Goal: Task Accomplishment & Management: Use online tool/utility

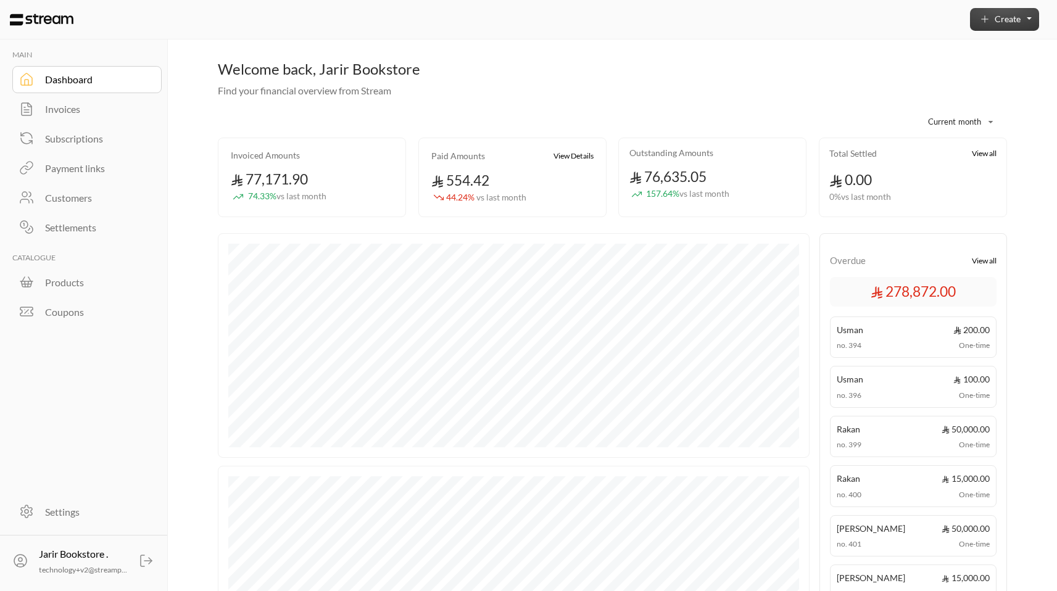
click at [1027, 12] on button "Create" at bounding box center [1004, 19] width 69 height 23
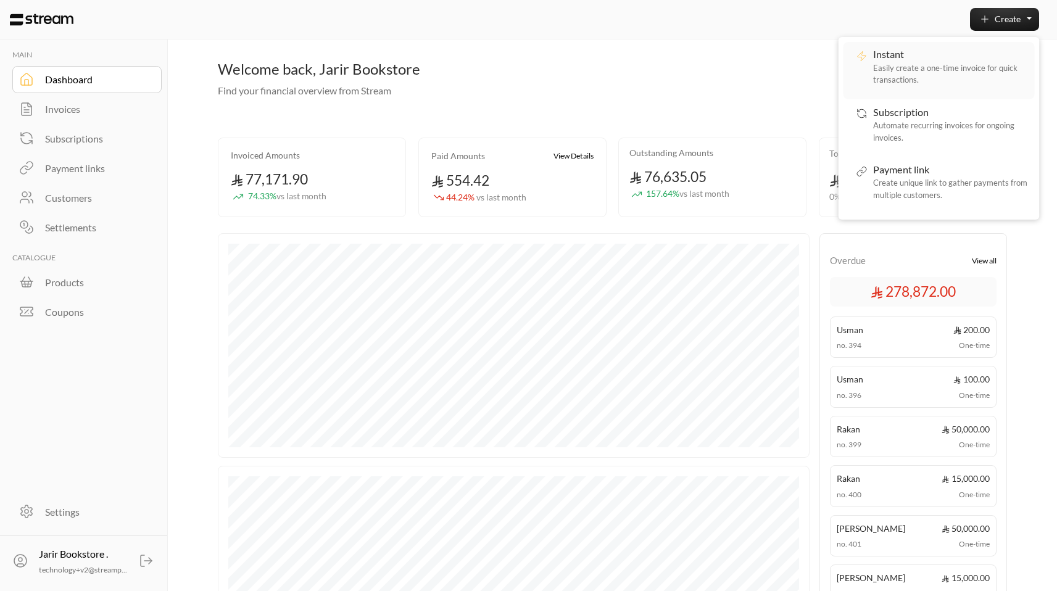
click at [931, 59] on div "Instant Easily create a one-time invoice for quick transactions." at bounding box center [950, 70] width 154 height 47
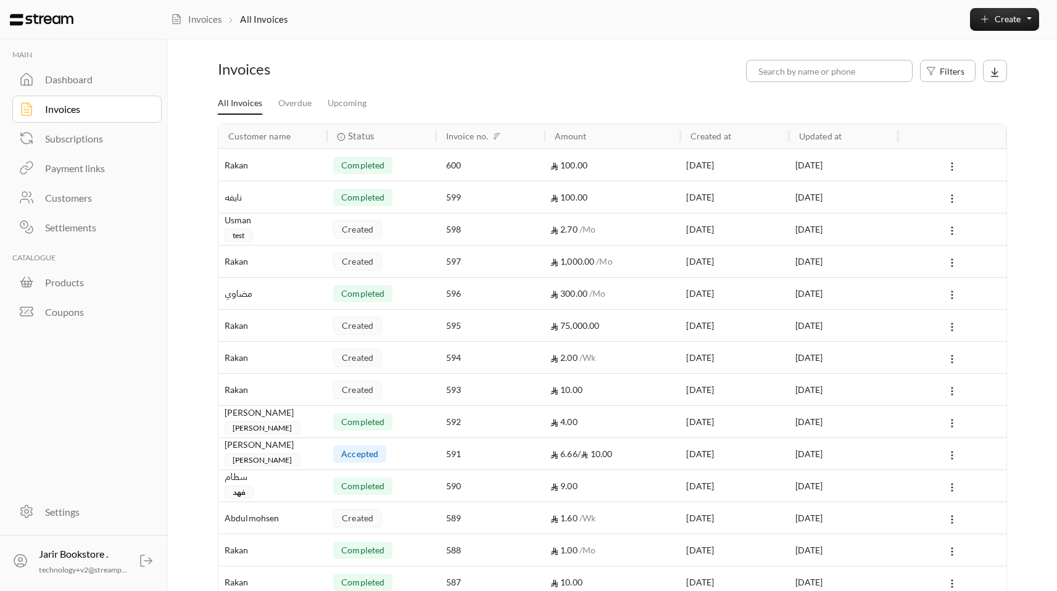
click at [72, 283] on div "Products" at bounding box center [95, 282] width 100 height 15
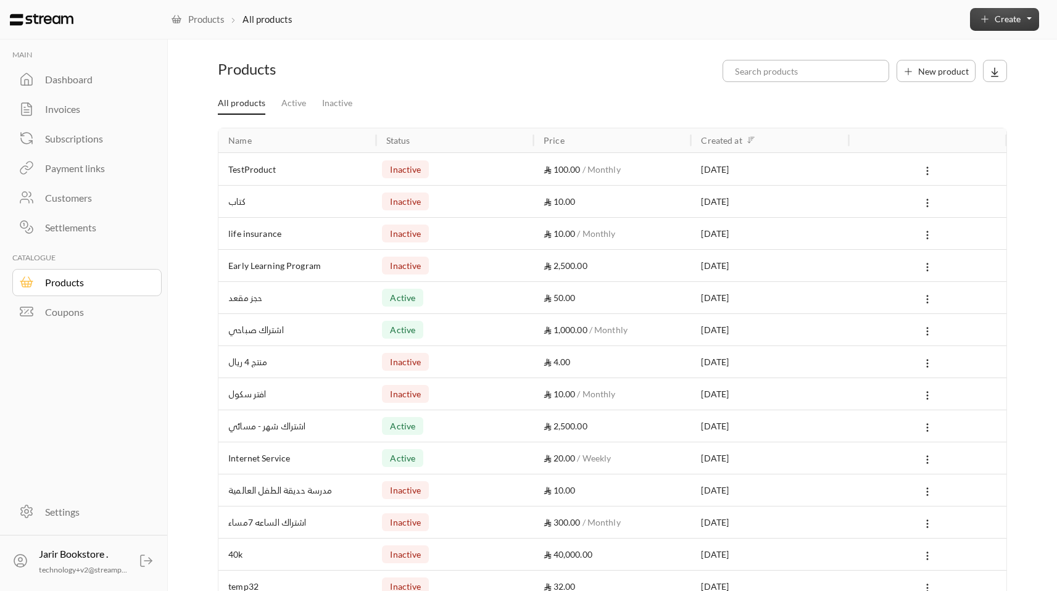
click at [1004, 28] on button "Create" at bounding box center [1004, 19] width 69 height 23
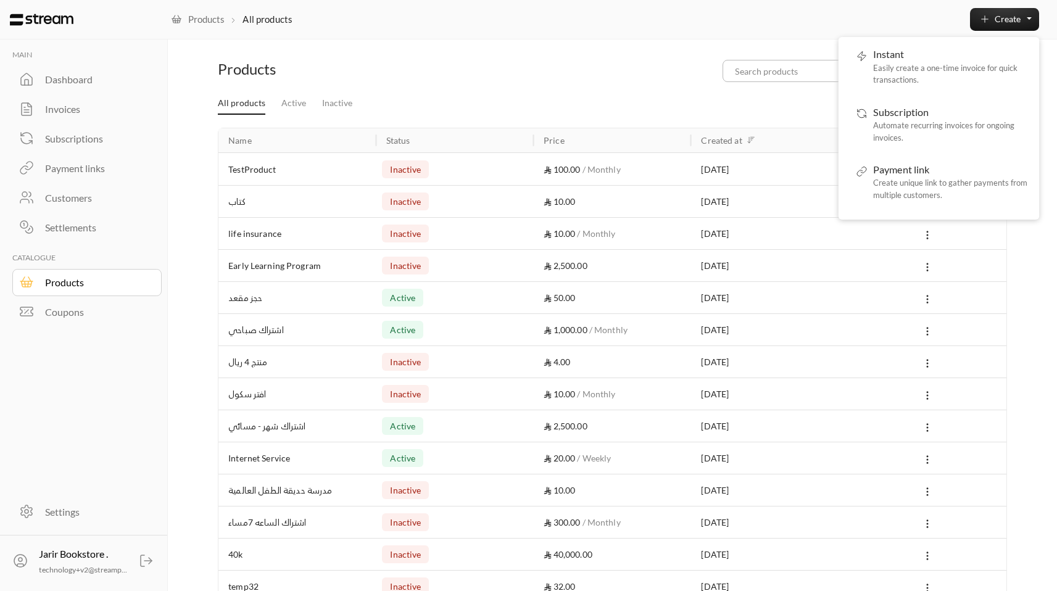
click at [748, 119] on div "Name Status Price Created at TestProduct inactive 100.00 / Monthly [DATE] كتاب …" at bounding box center [613, 555] width 802 height 873
click at [946, 66] on span "New product" at bounding box center [944, 71] width 51 height 13
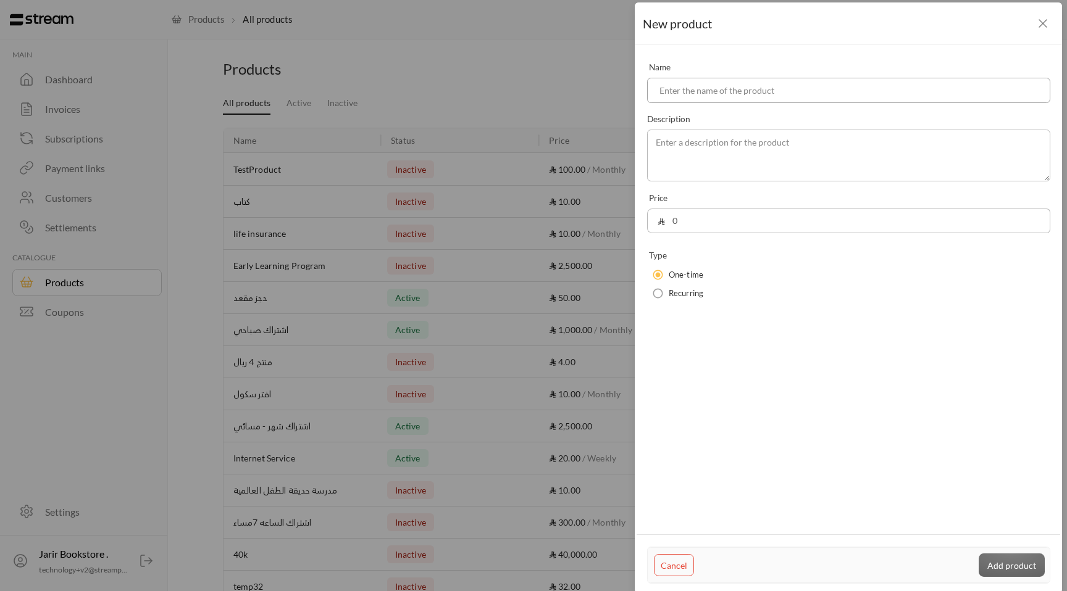
click at [744, 86] on input at bounding box center [848, 90] width 403 height 25
type input "installment product"
click at [733, 146] on textarea at bounding box center [848, 156] width 403 height 52
click at [687, 223] on input "0" at bounding box center [856, 221] width 385 height 25
type input "500"
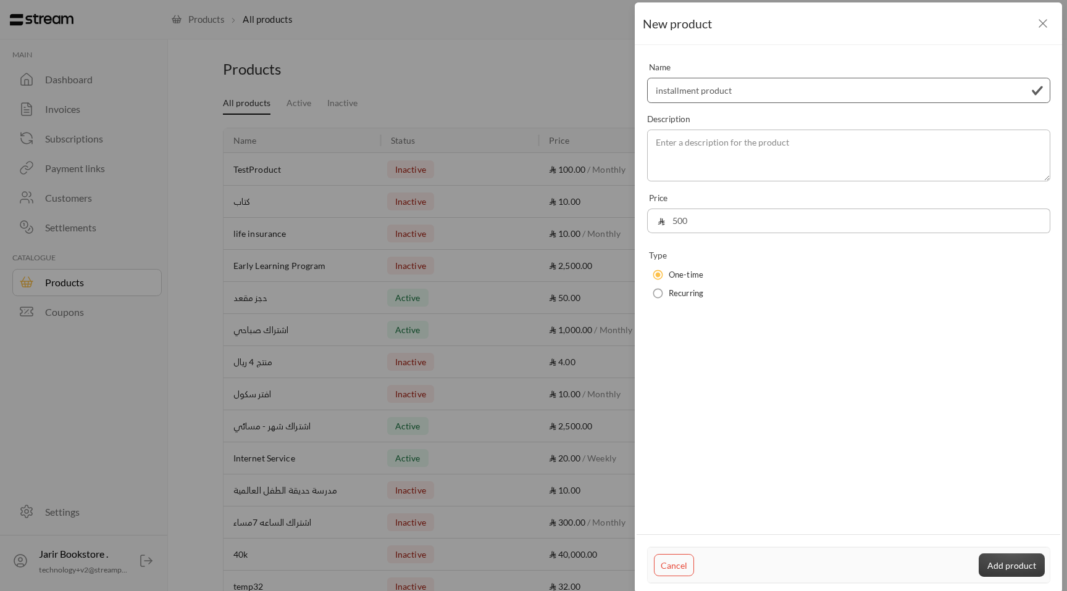
click at [1014, 567] on button "Add product" at bounding box center [1011, 565] width 66 height 23
type input "0"
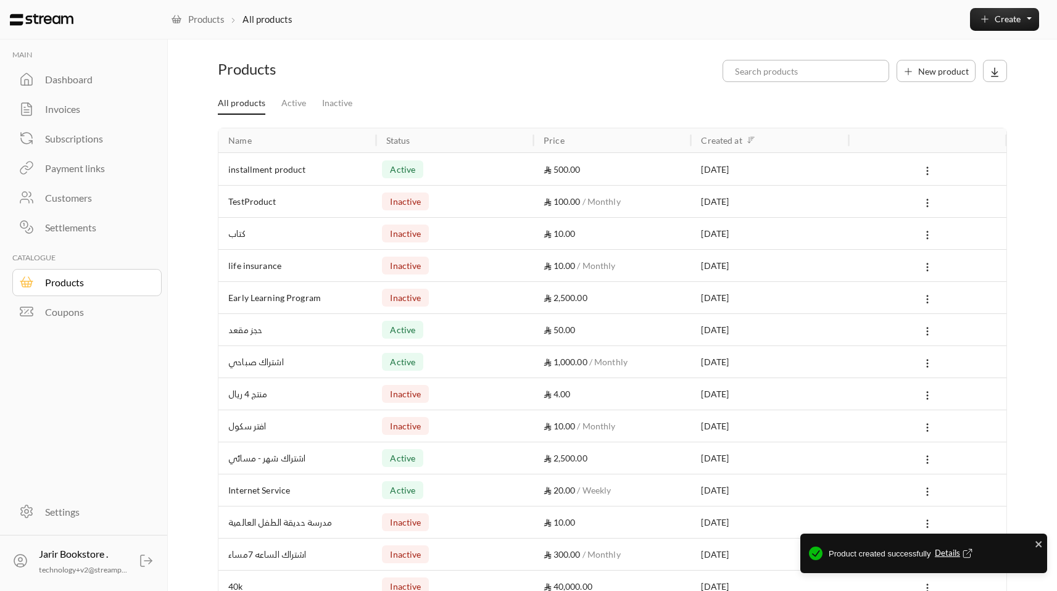
click at [333, 169] on div "installment product" at bounding box center [297, 169] width 138 height 31
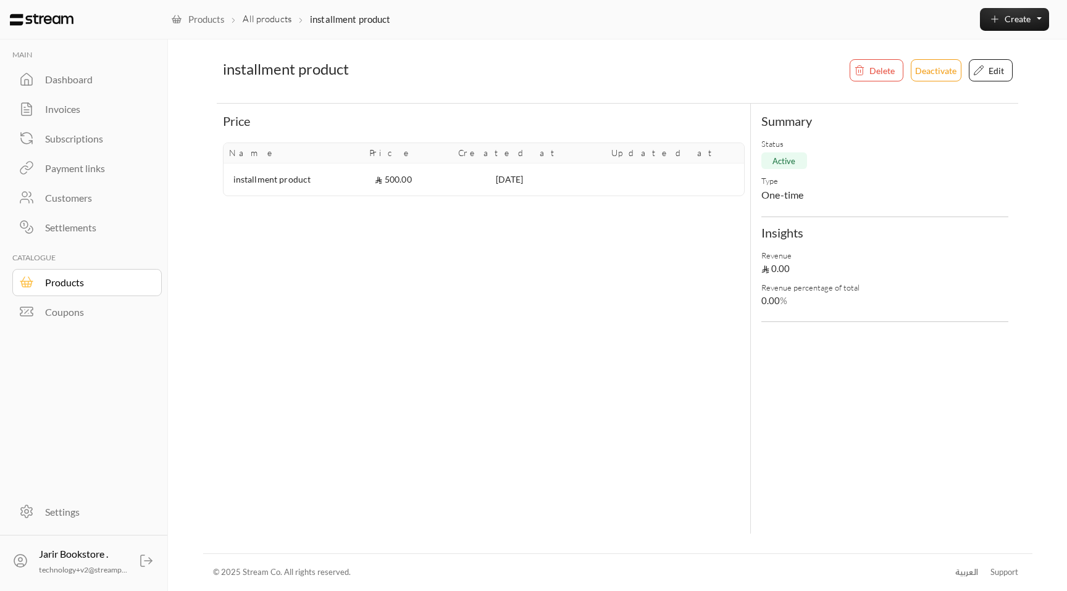
click at [65, 98] on link "Invoices" at bounding box center [87, 109] width 150 height 27
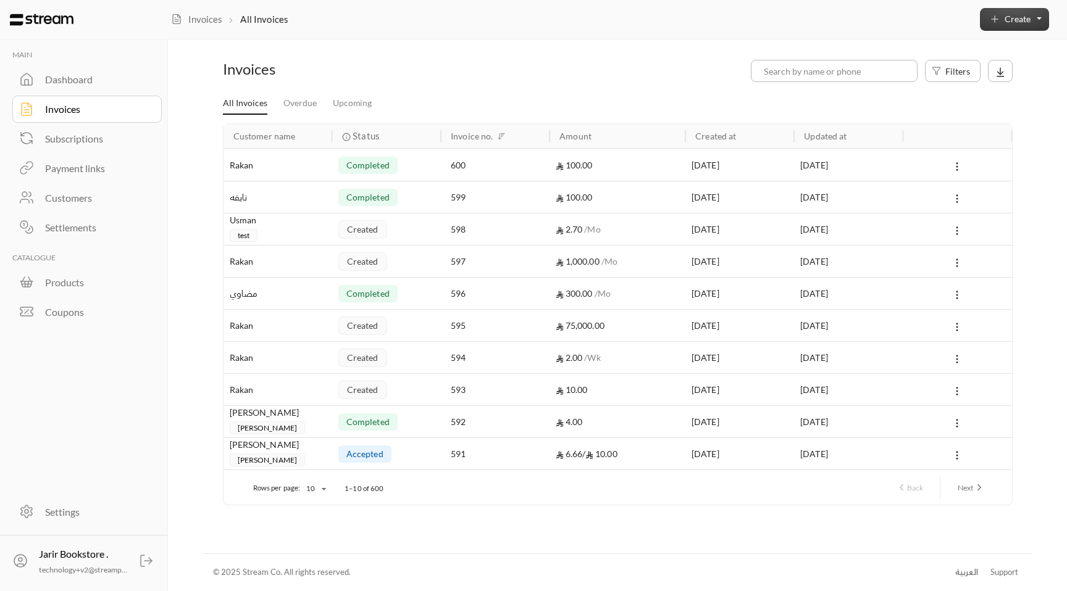
click at [999, 14] on icon "button" at bounding box center [994, 19] width 11 height 11
click at [1033, 22] on button "Create" at bounding box center [1014, 19] width 69 height 23
click at [1035, 17] on button "Create" at bounding box center [1014, 19] width 69 height 23
click at [1024, 19] on span "Create" at bounding box center [1017, 19] width 26 height 10
click at [1015, 23] on span "Create" at bounding box center [1017, 19] width 26 height 10
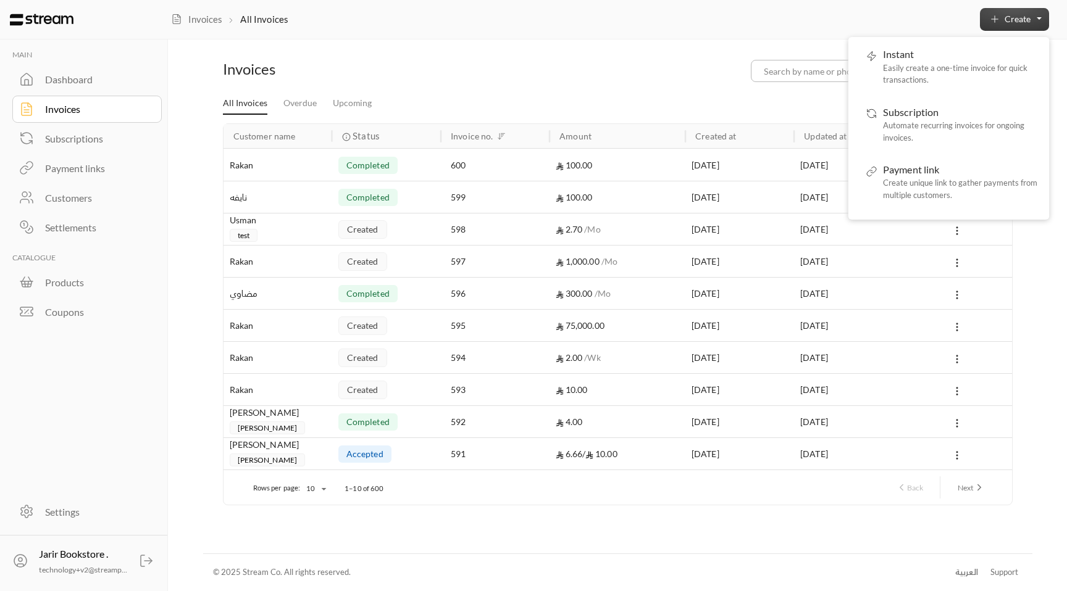
click at [1019, 17] on span "Create" at bounding box center [1017, 19] width 26 height 10
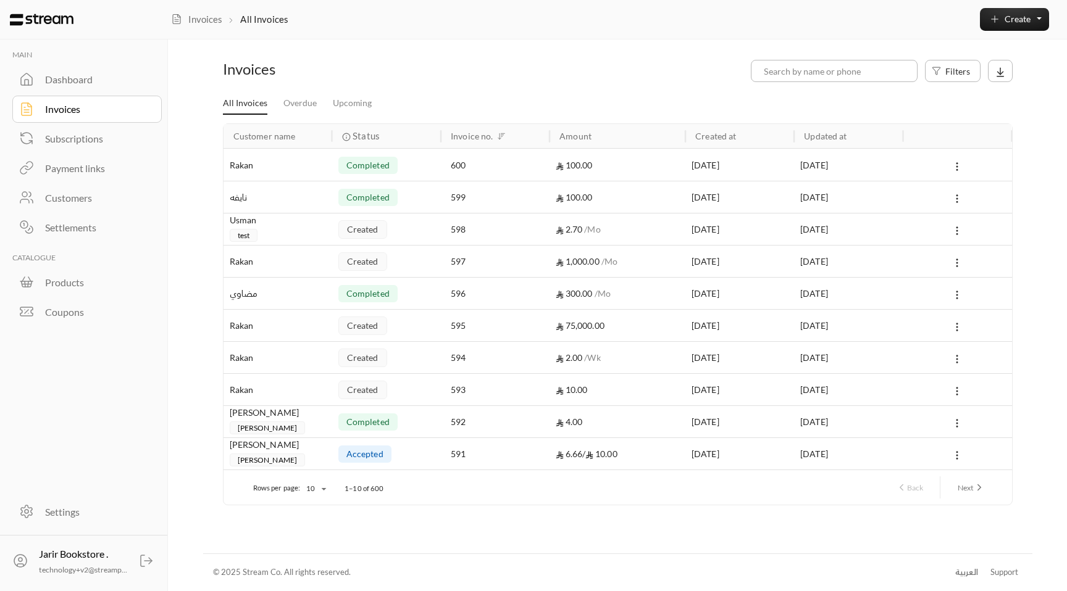
click at [61, 285] on div "Products" at bounding box center [95, 282] width 100 height 15
